Goal: Information Seeking & Learning: Stay updated

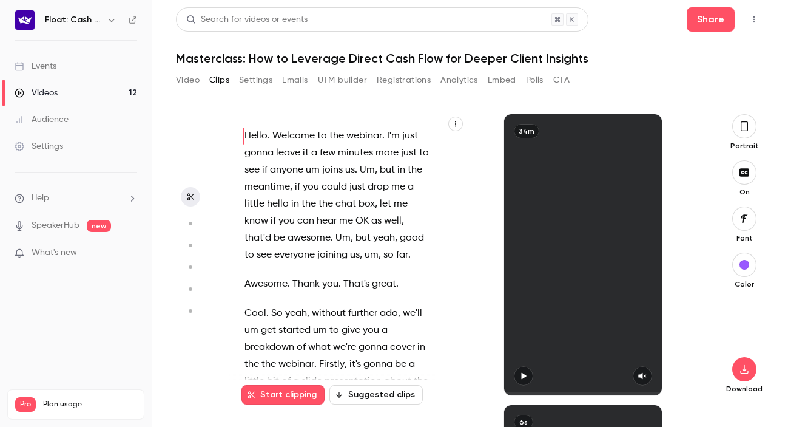
click at [58, 69] on link "Events" at bounding box center [76, 66] width 152 height 27
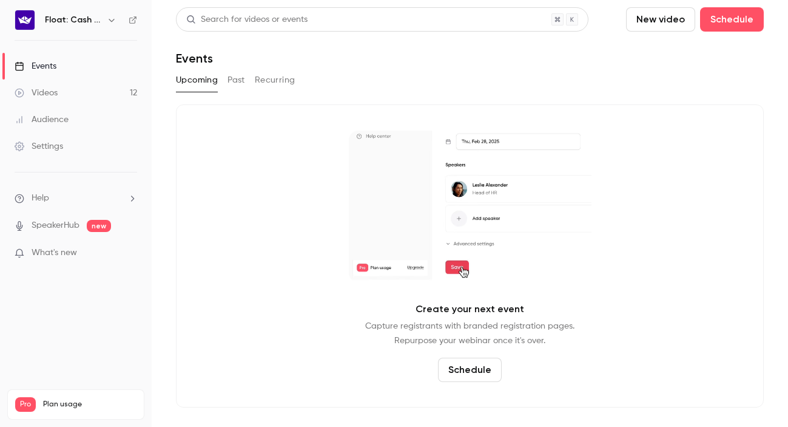
click at [237, 81] on button "Past" at bounding box center [237, 79] width 18 height 19
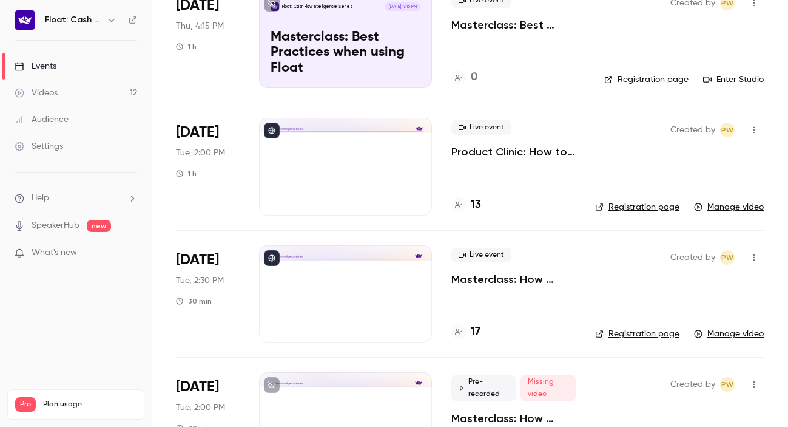
scroll to position [507, 0]
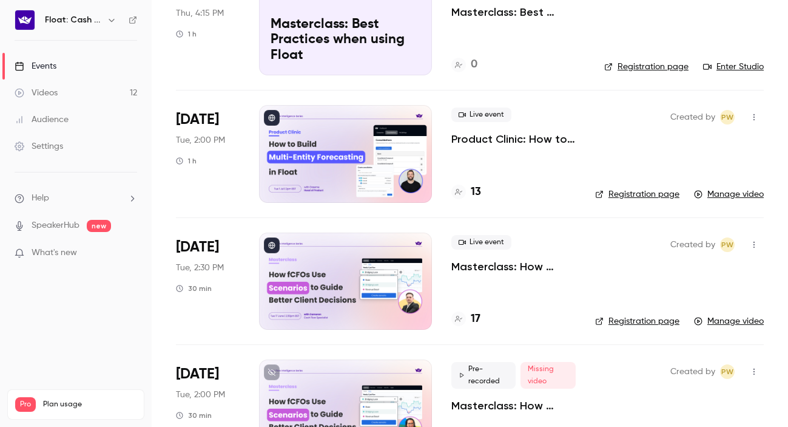
click at [36, 19] on div "Float: Cash Flow Intelligence Series" at bounding box center [76, 20] width 123 height 21
click at [33, 70] on div "Events" at bounding box center [36, 66] width 42 height 12
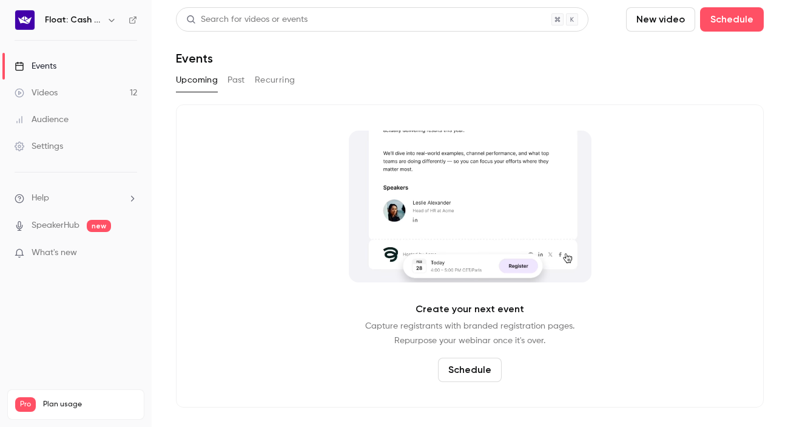
click at [234, 78] on button "Past" at bounding box center [237, 79] width 18 height 19
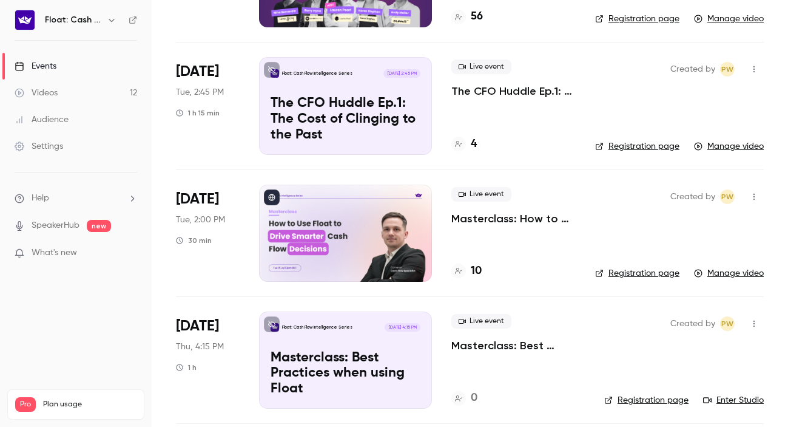
scroll to position [151, 0]
